Goal: Information Seeking & Learning: Learn about a topic

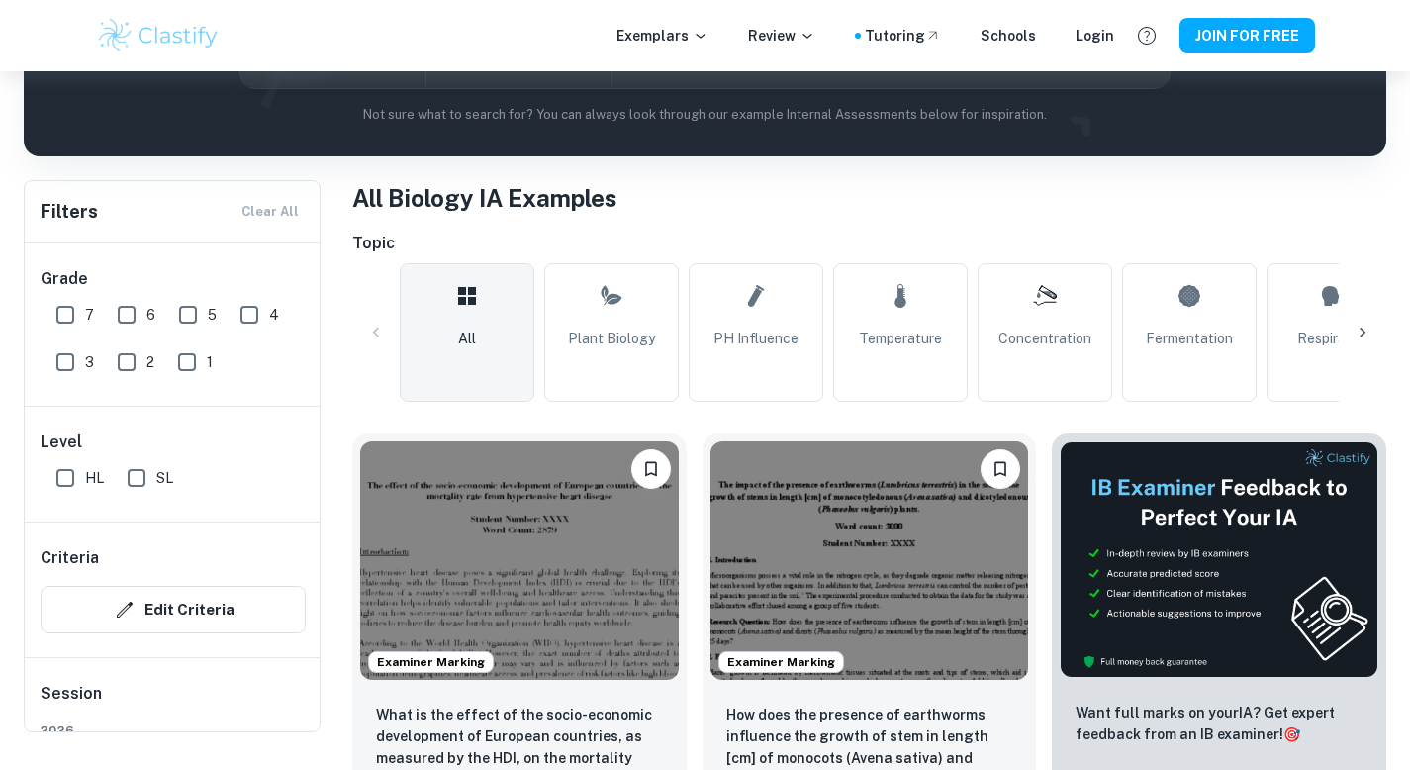
scroll to position [103, 0]
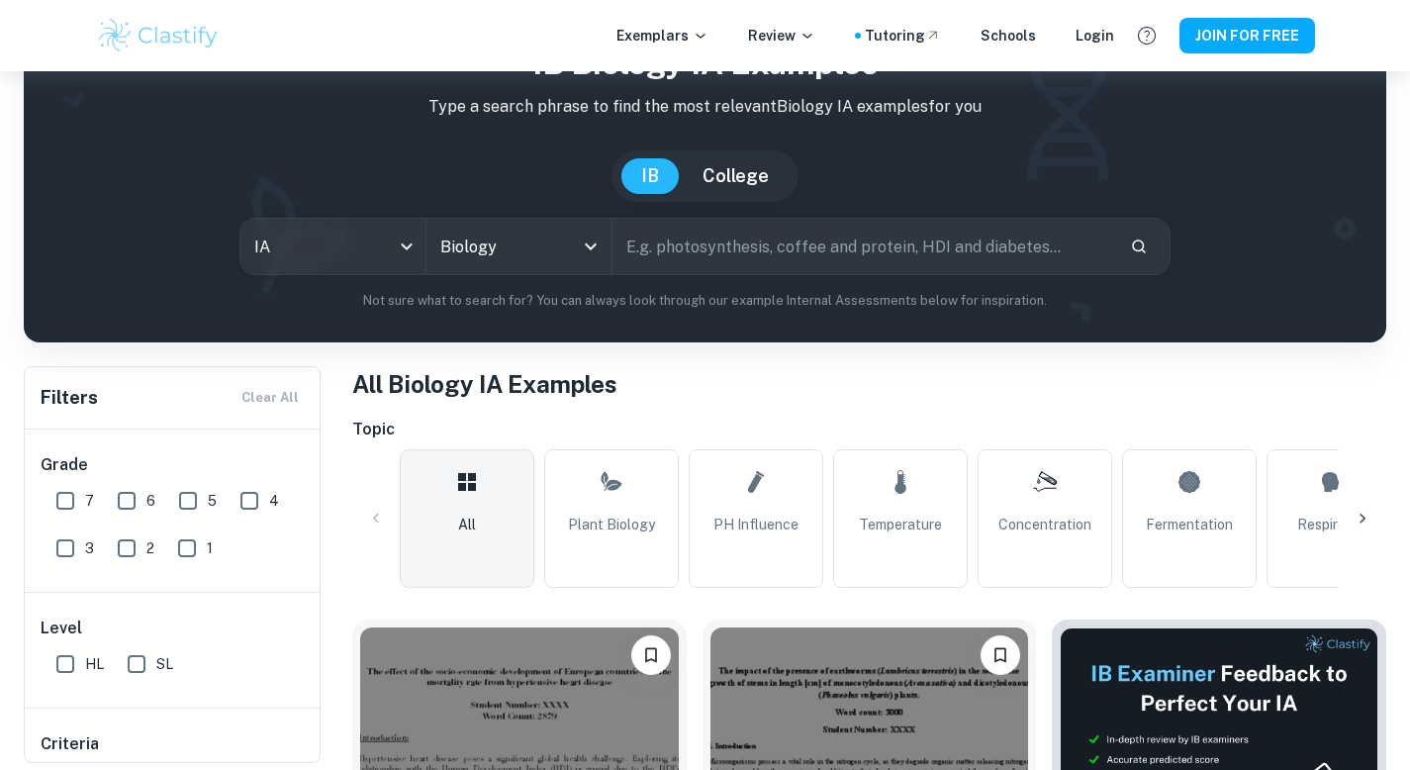
click at [732, 257] on input "text" at bounding box center [864, 246] width 503 height 55
type input "heart rate"
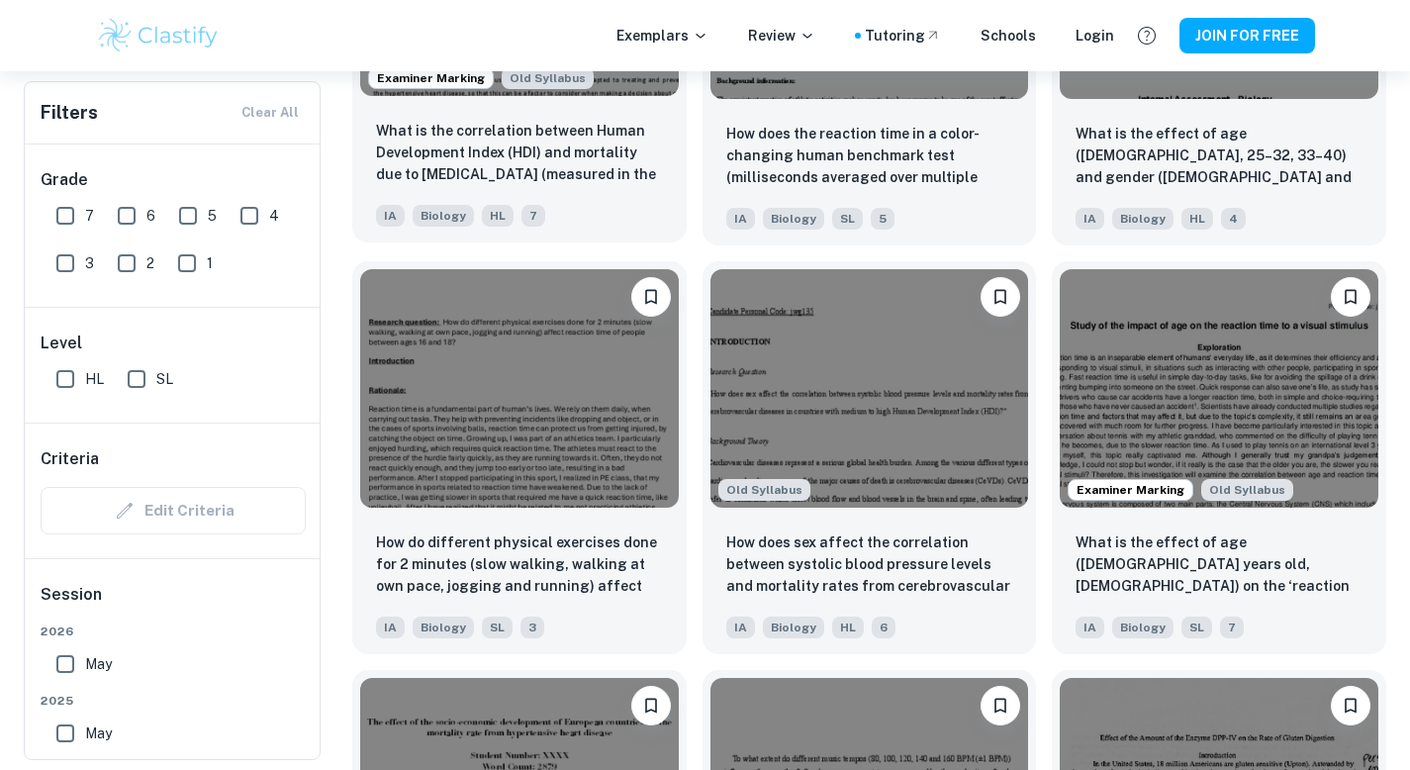
scroll to position [2197, 0]
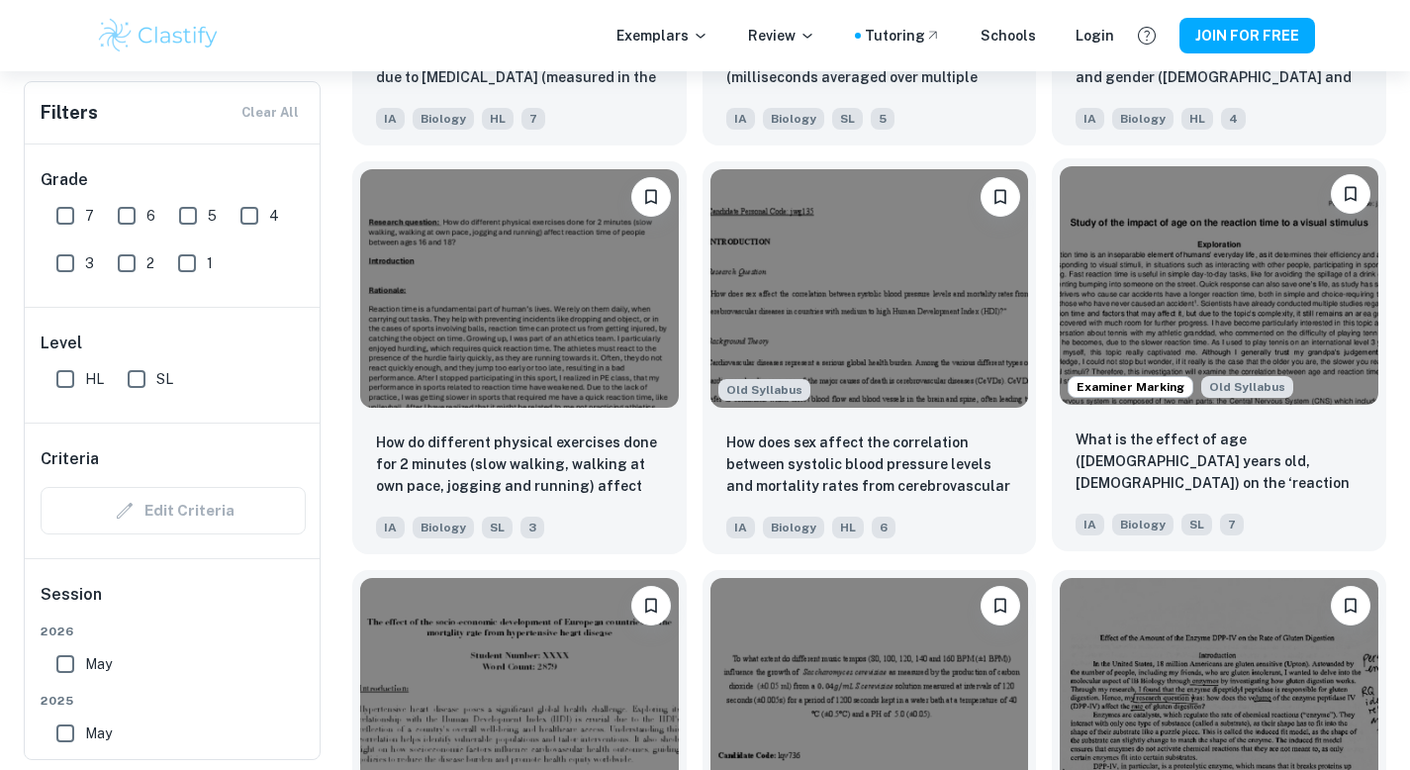
click at [1249, 336] on img at bounding box center [1219, 285] width 319 height 238
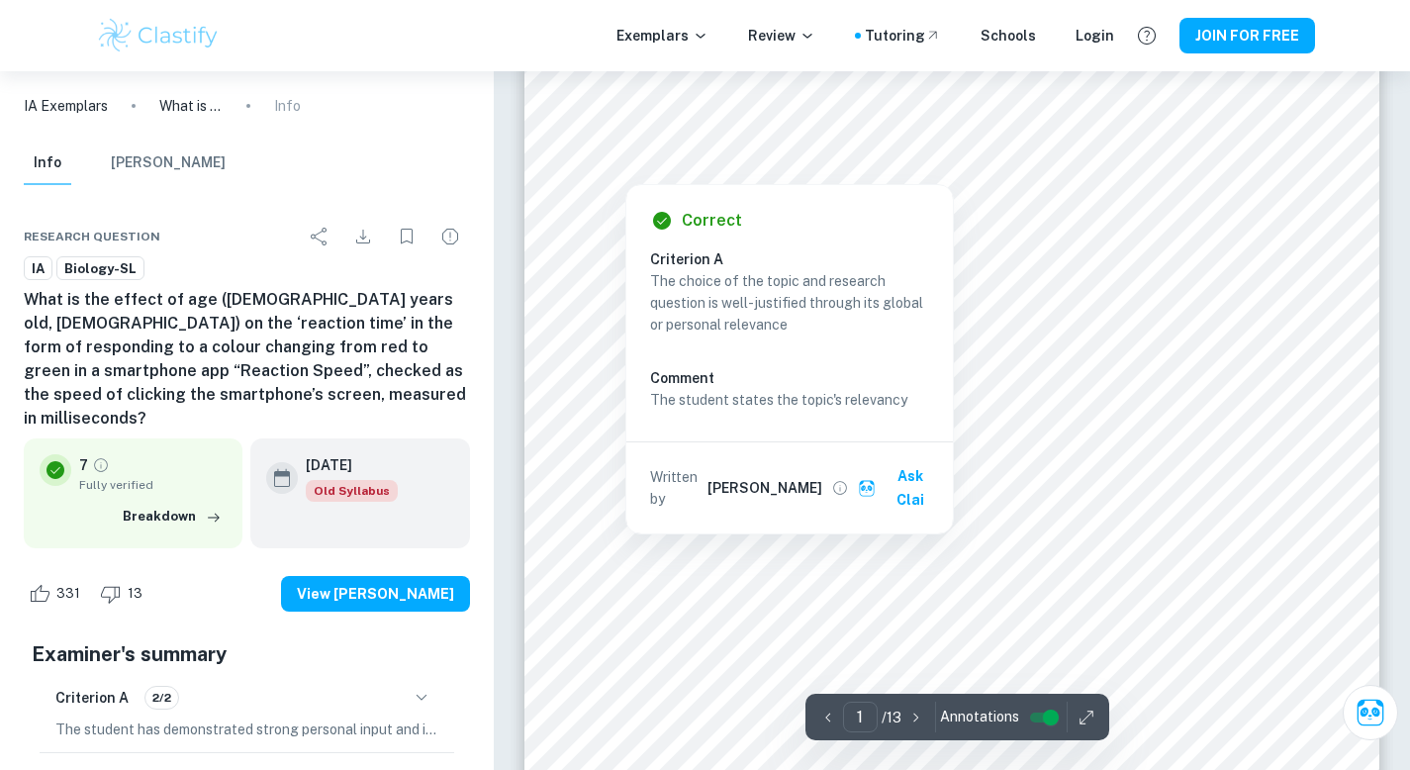
scroll to position [364, 0]
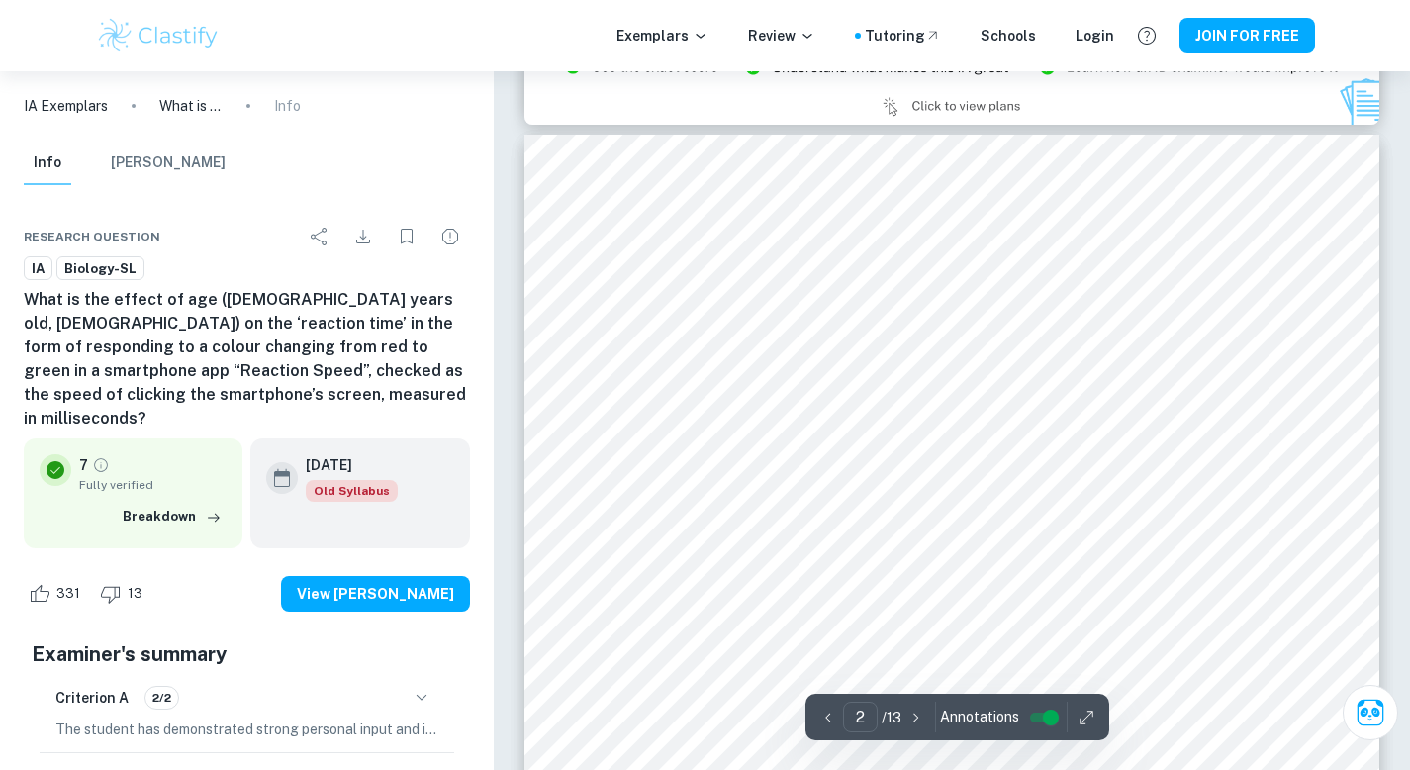
scroll to position [903, 0]
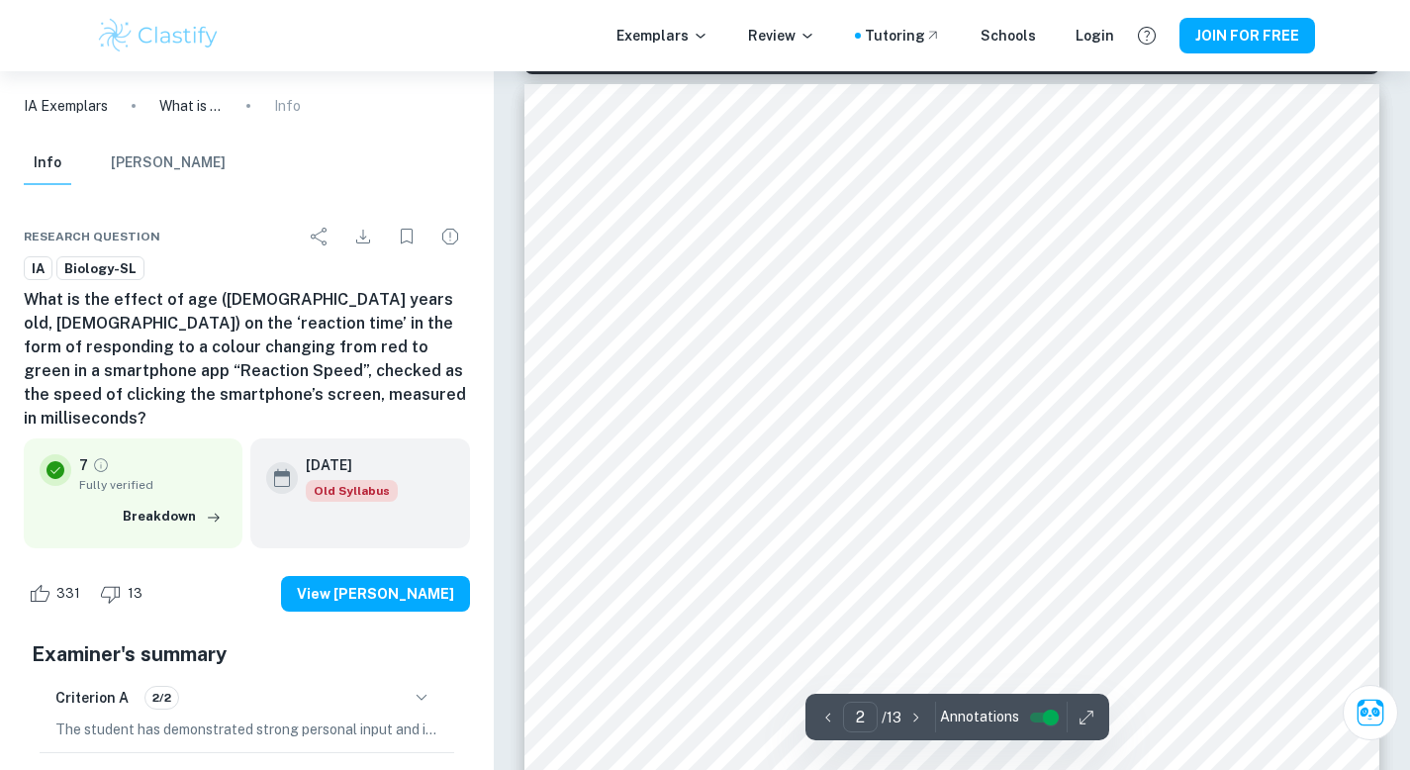
type input "1"
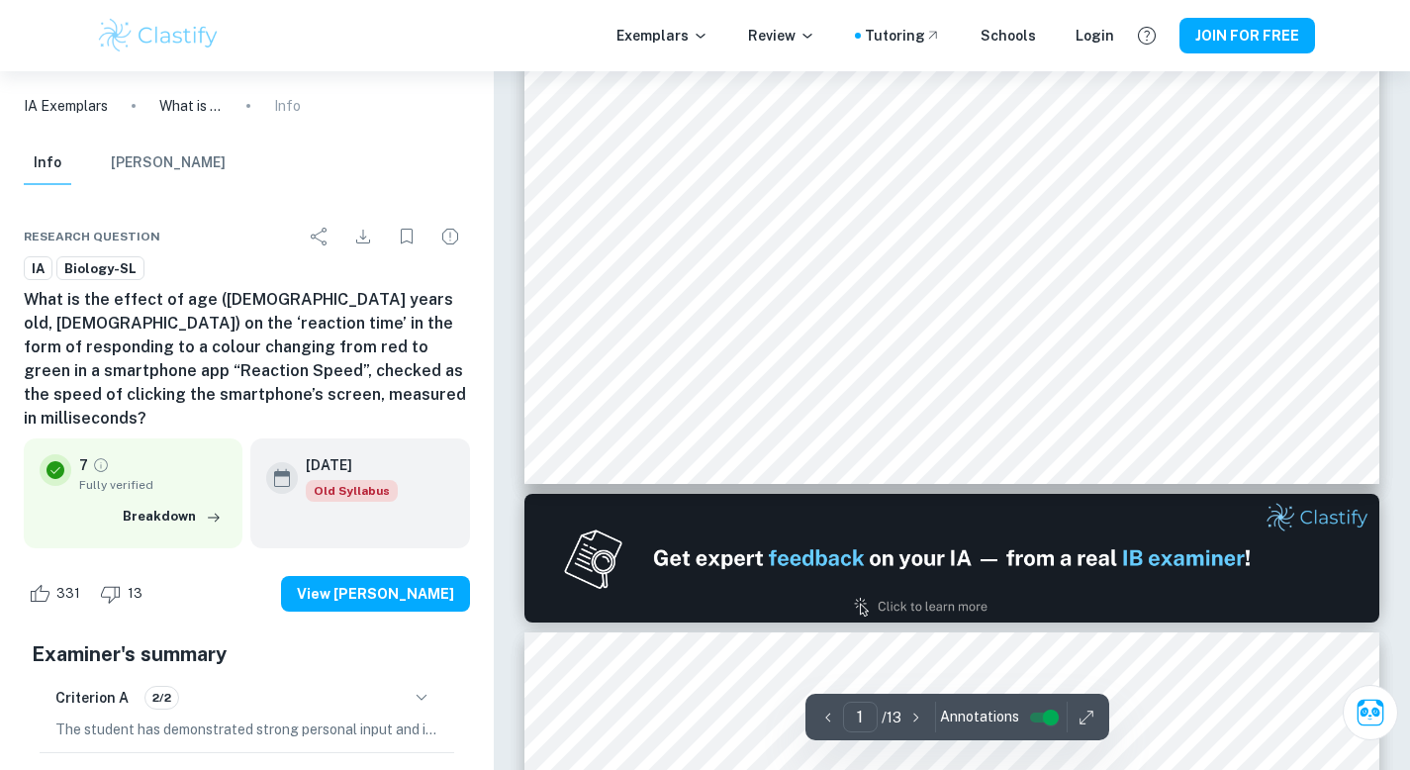
scroll to position [597, 0]
